Goal: Transaction & Acquisition: Register for event/course

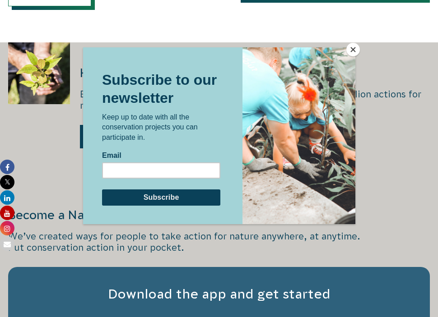
scroll to position [936, 0]
click at [354, 46] on button "Close" at bounding box center [353, 50] width 14 height 14
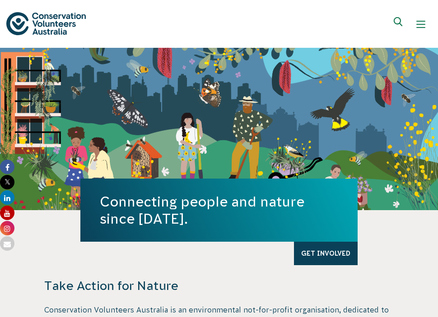
scroll to position [0, 0]
click at [421, 23] on div "Show mobile navigation menu" at bounding box center [420, 24] width 9 height 9
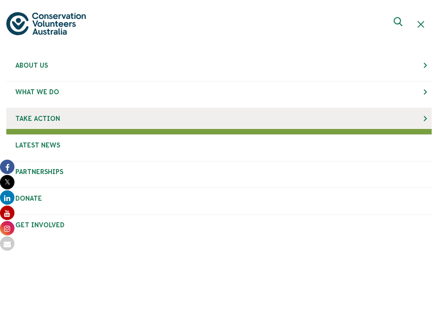
click at [205, 125] on link "Take Action" at bounding box center [218, 118] width 425 height 21
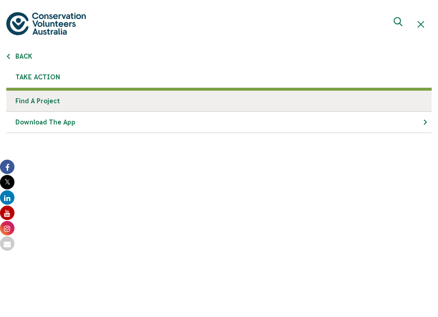
click at [53, 107] on link "Find a project" at bounding box center [218, 101] width 425 height 21
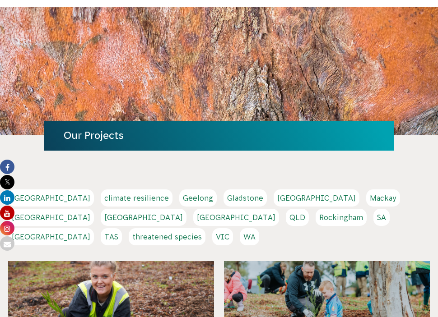
scroll to position [69, 0]
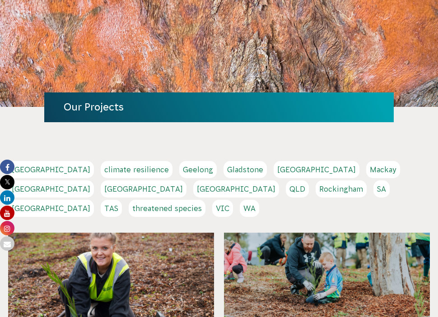
click at [233, 200] on link "VIC" at bounding box center [222, 208] width 21 height 17
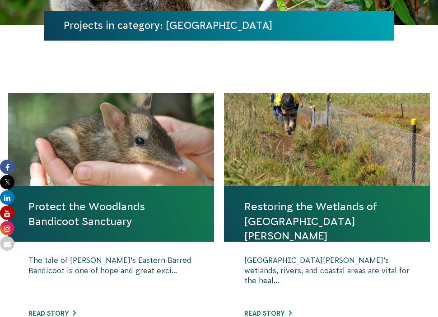
scroll to position [152, 0]
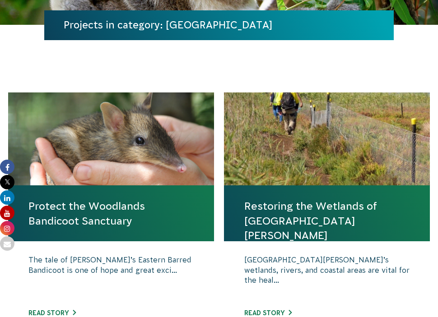
click at [125, 208] on link "Protect the Woodlands Bandicoot Sanctuary" at bounding box center [110, 213] width 165 height 29
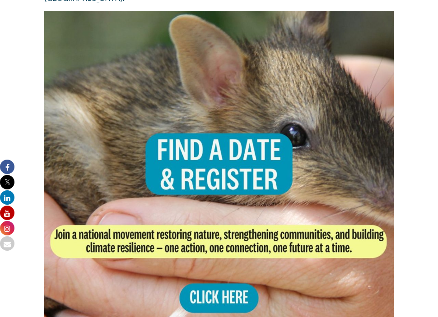
scroll to position [1607, 0]
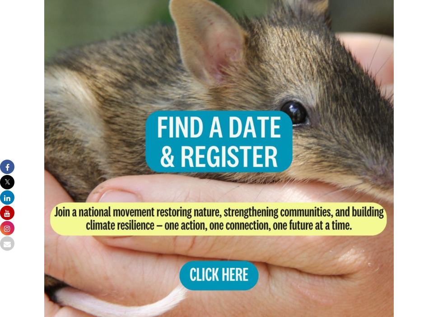
click at [208, 243] on img at bounding box center [219, 163] width 350 height 350
